Goal: Information Seeking & Learning: Compare options

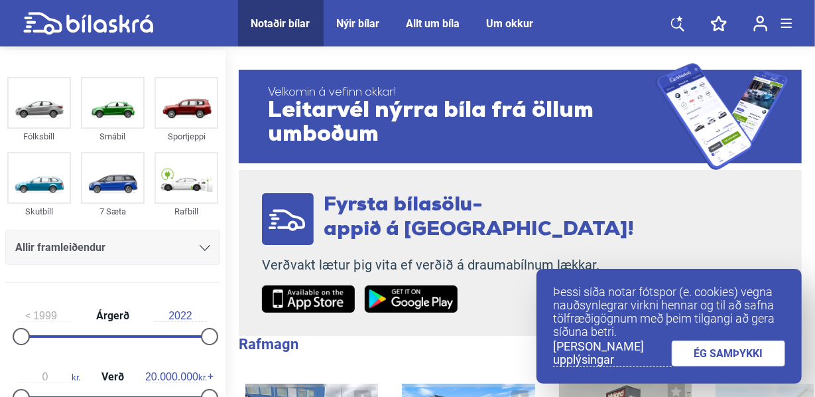
click at [147, 257] on div "Allir framleiðendur" at bounding box center [112, 246] width 215 height 35
click at [200, 240] on div "Allir framleiðendur" at bounding box center [112, 247] width 195 height 19
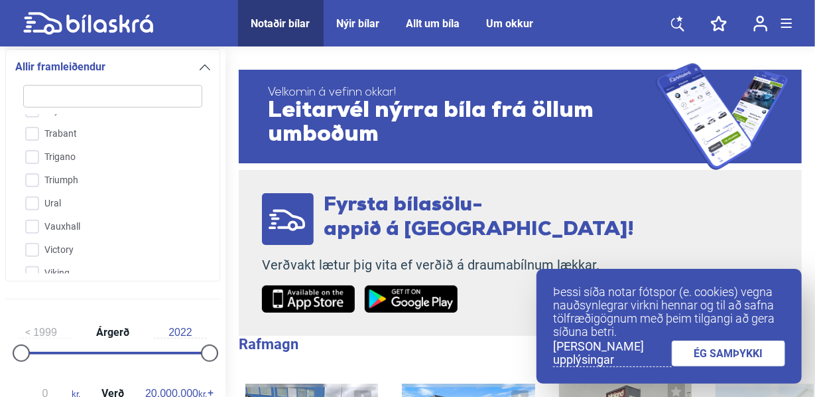
scroll to position [3289, 0]
click at [109, 265] on input "VW" at bounding box center [104, 276] width 180 height 23
checkbox input "true"
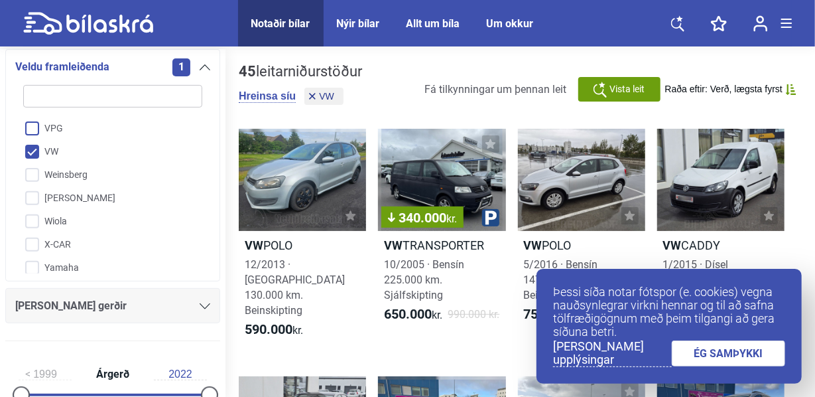
scroll to position [3422, 0]
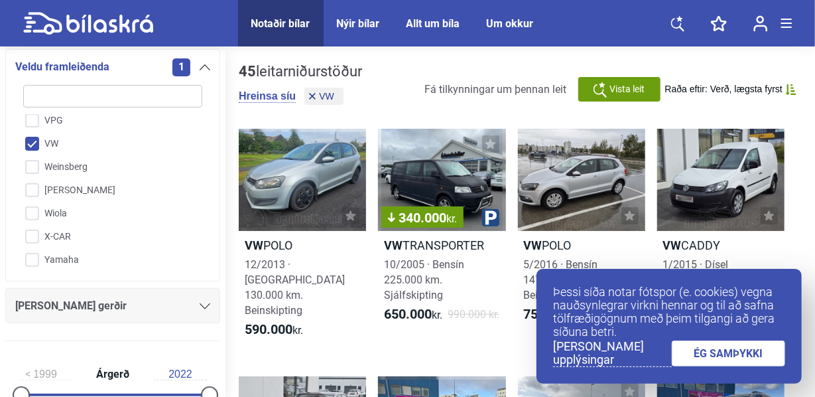
click at [140, 289] on div "[PERSON_NAME] gerðir" at bounding box center [112, 305] width 215 height 35
click at [137, 308] on div "[PERSON_NAME] gerðir" at bounding box center [112, 305] width 195 height 19
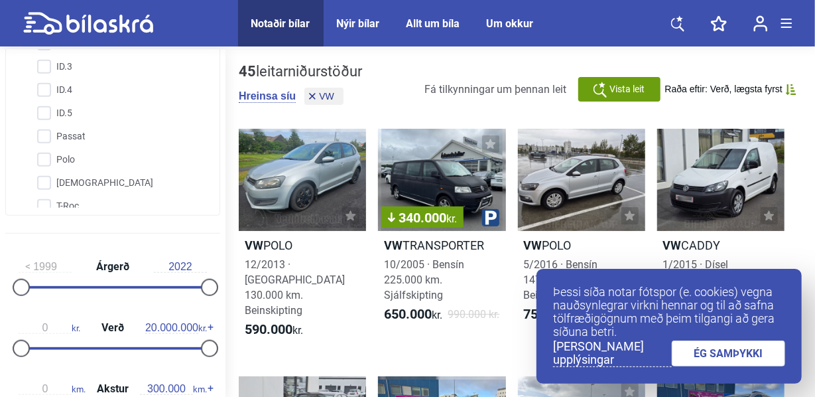
scroll to position [0, 0]
click at [93, 72] on input "BEETLE" at bounding box center [104, 83] width 180 height 23
checkbox input "true"
